Goal: Navigation & Orientation: Find specific page/section

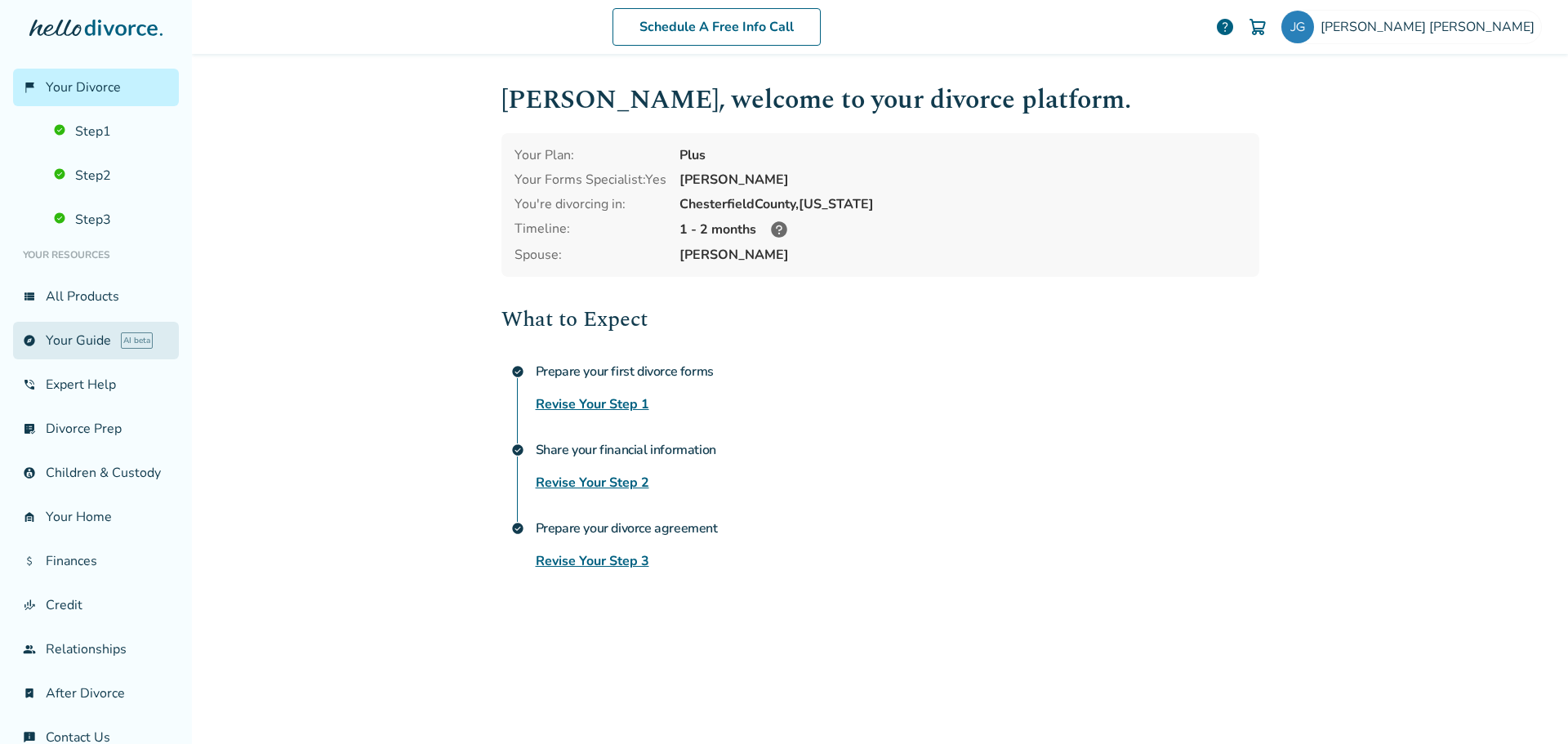
click at [84, 343] on link "explore Your Guide AI beta" at bounding box center [96, 340] width 166 height 37
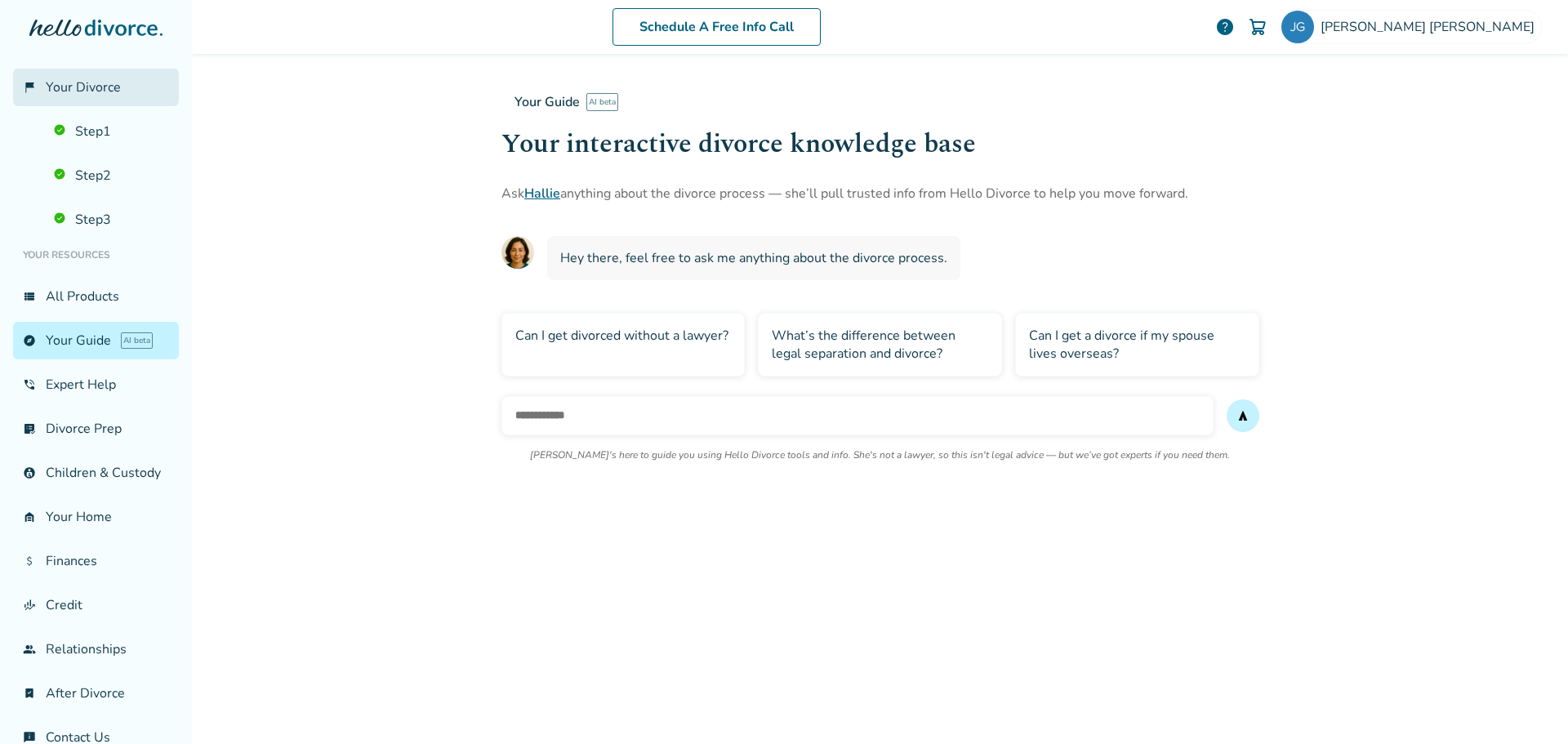
click at [67, 83] on span "Your Divorce" at bounding box center [83, 87] width 75 height 18
